Goal: Check status

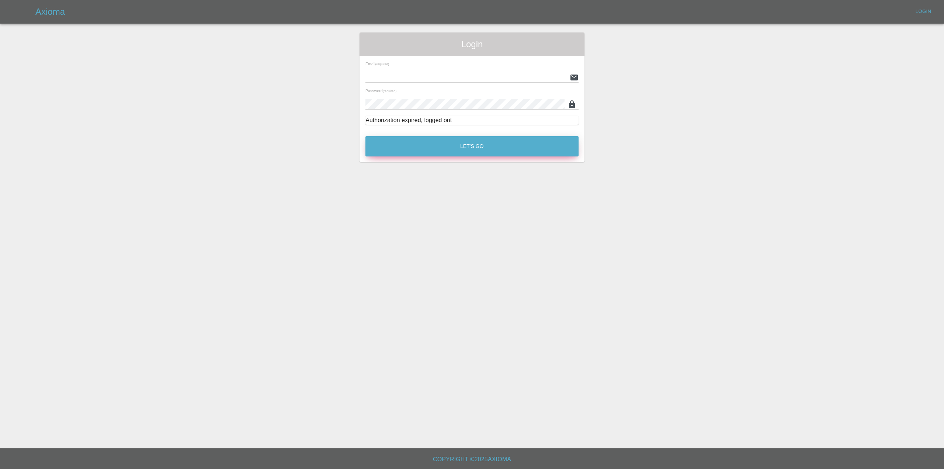
type input "[PERSON_NAME][EMAIL_ADDRESS][PERSON_NAME][DOMAIN_NAME]"
click at [501, 156] on button "Let's Go" at bounding box center [471, 146] width 213 height 20
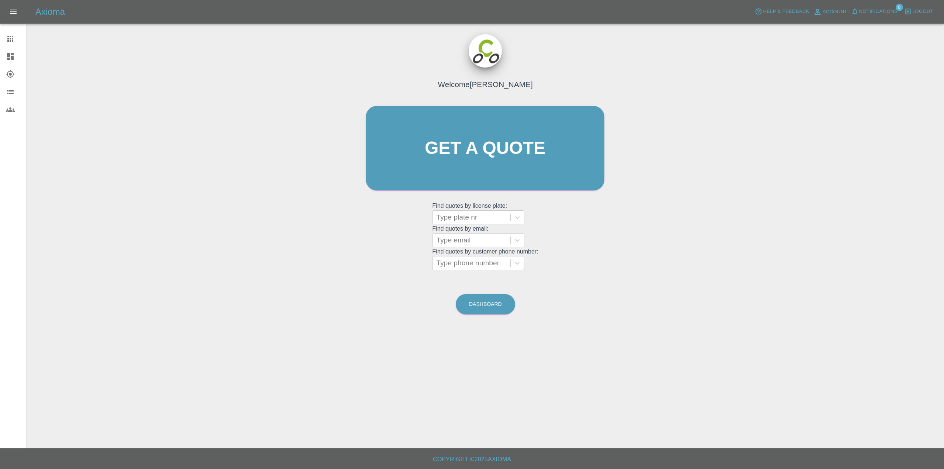
click at [859, 11] on span "Notifications" at bounding box center [878, 11] width 38 height 8
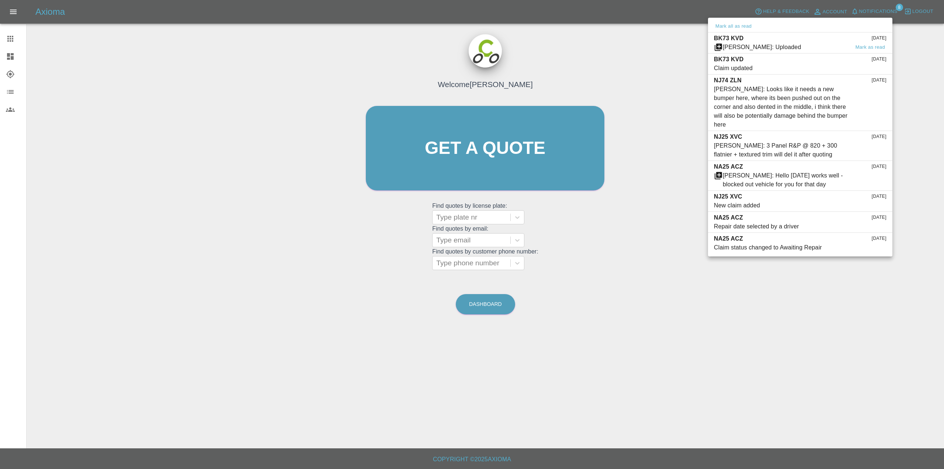
click at [763, 43] on div "BK73 KVD [DATE]" at bounding box center [800, 38] width 173 height 9
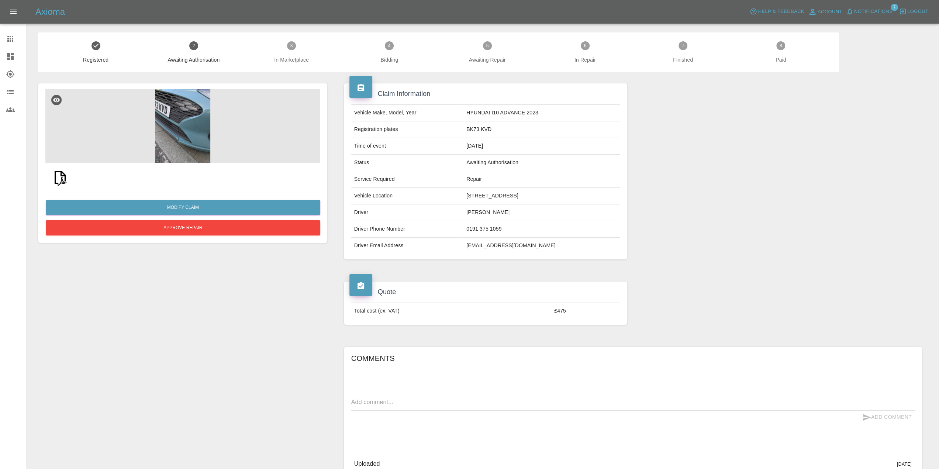
click at [63, 181] on img at bounding box center [60, 178] width 24 height 24
